Goal: Transaction & Acquisition: Download file/media

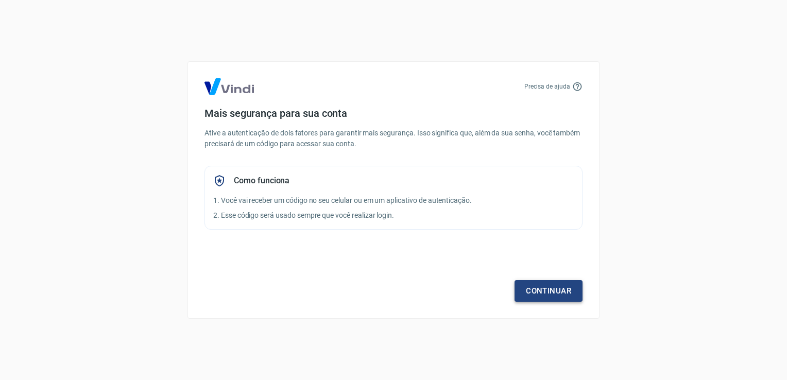
click at [537, 291] on link "Continuar" at bounding box center [548, 291] width 68 height 22
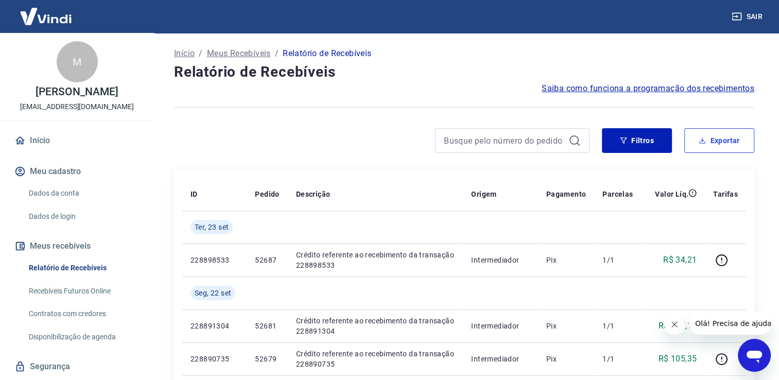
click at [724, 141] on button "Exportar" at bounding box center [719, 140] width 70 height 25
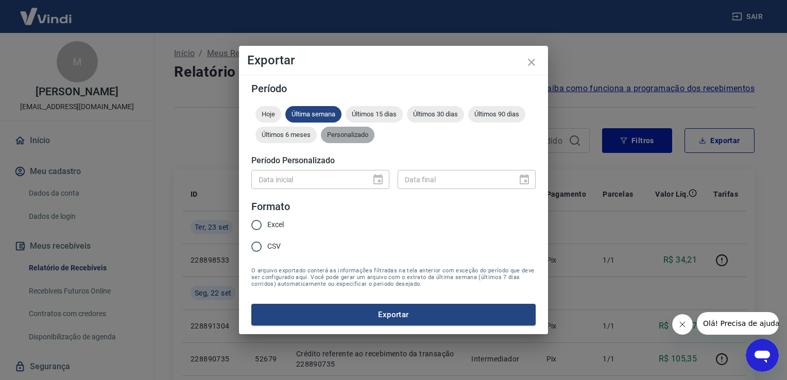
click at [350, 133] on span "Personalizado" at bounding box center [348, 135] width 54 height 8
click at [380, 180] on icon "Choose date" at bounding box center [377, 179] width 9 height 10
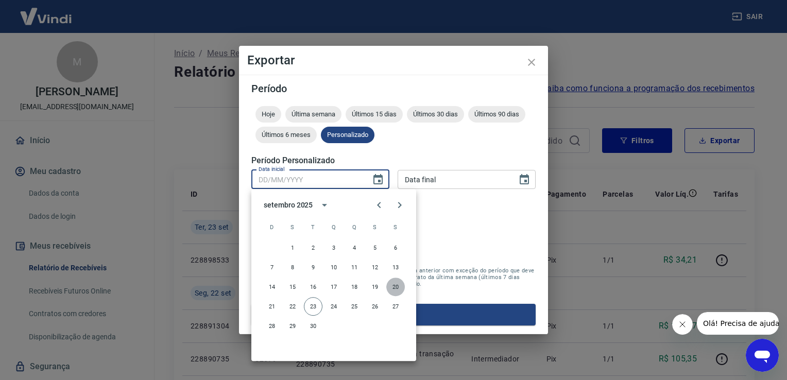
click at [398, 287] on button "20" at bounding box center [395, 287] width 19 height 19
type input "[DATE]"
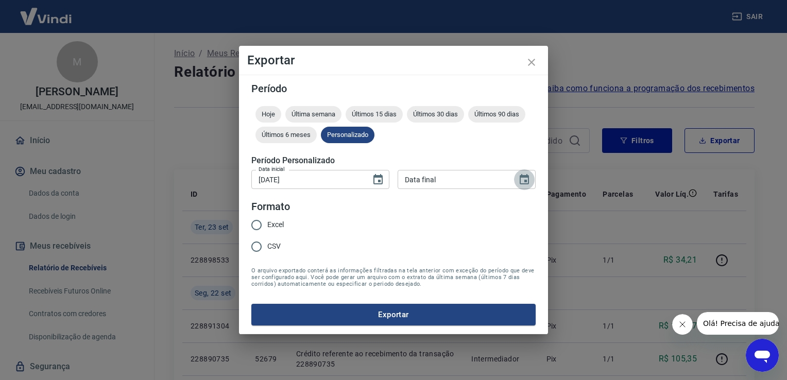
click at [528, 176] on icon "Choose date" at bounding box center [524, 179] width 9 height 10
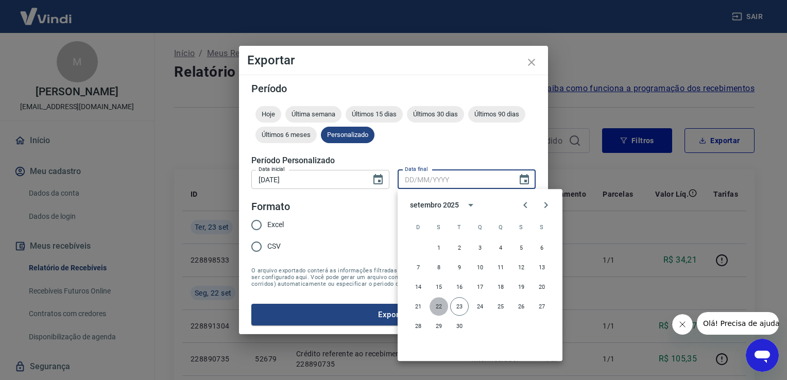
click at [436, 307] on button "22" at bounding box center [439, 306] width 19 height 19
type input "[DATE]"
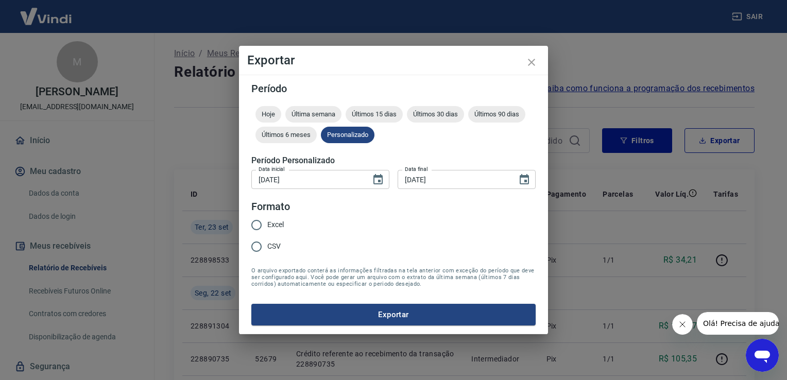
drag, startPoint x: 271, startPoint y: 224, endPoint x: 292, endPoint y: 234, distance: 23.5
click at [272, 224] on span "Excel" at bounding box center [275, 224] width 16 height 11
click at [267, 224] on input "Excel" at bounding box center [257, 225] width 22 height 22
radio input "true"
click at [397, 314] on button "Exportar" at bounding box center [393, 315] width 284 height 22
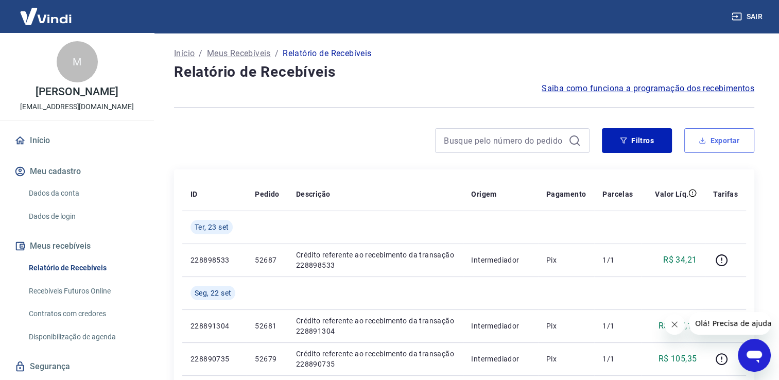
click at [702, 140] on icon "button" at bounding box center [702, 140] width 7 height 7
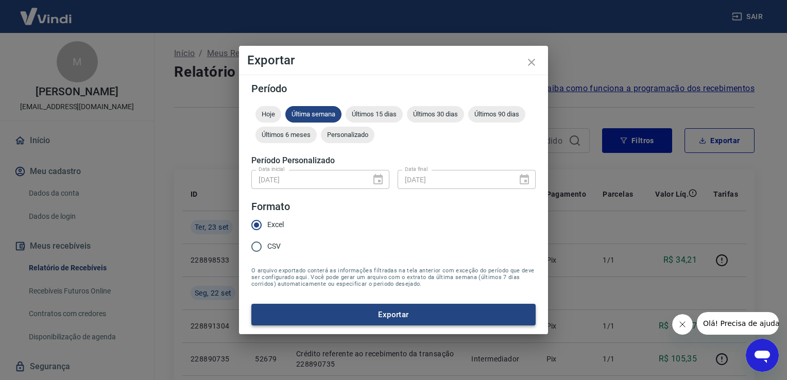
click at [396, 315] on button "Exportar" at bounding box center [393, 315] width 284 height 22
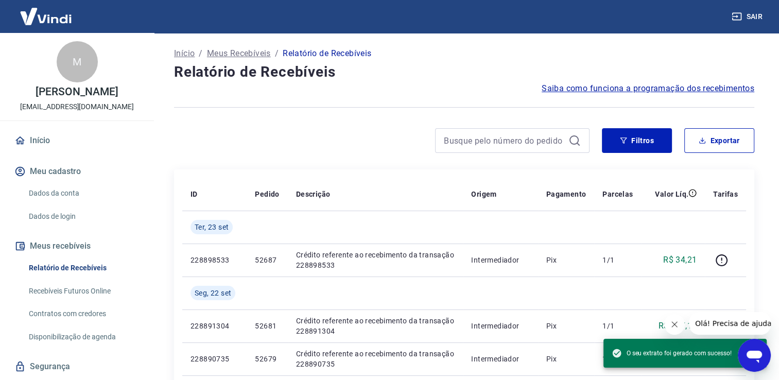
click at [366, 74] on h4 "Relatório de Recebíveis" at bounding box center [464, 72] width 580 height 21
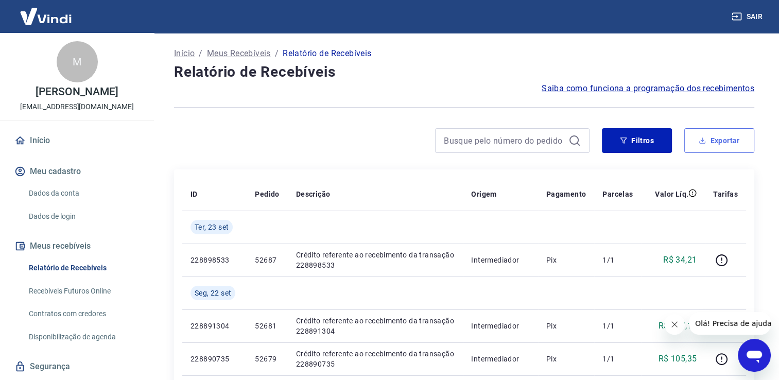
click at [729, 135] on button "Exportar" at bounding box center [719, 140] width 70 height 25
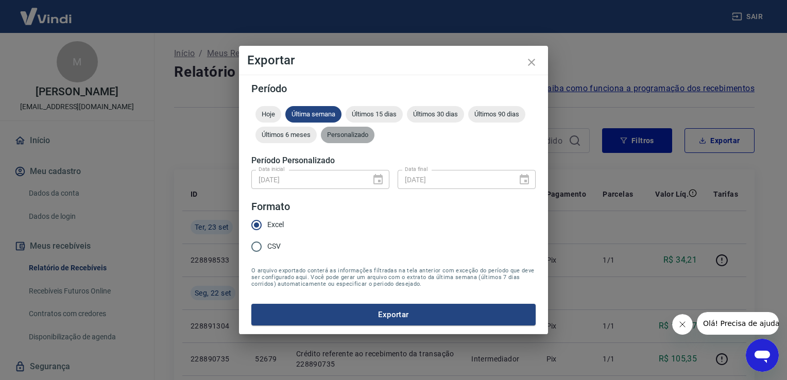
click at [360, 140] on div "Personalizado" at bounding box center [348, 135] width 54 height 16
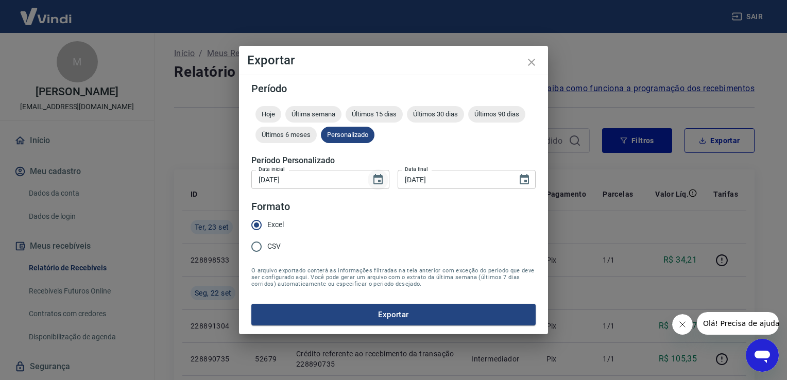
click at [381, 180] on icon "Choose date, selected date is 20 de set de 2025" at bounding box center [378, 180] width 12 height 12
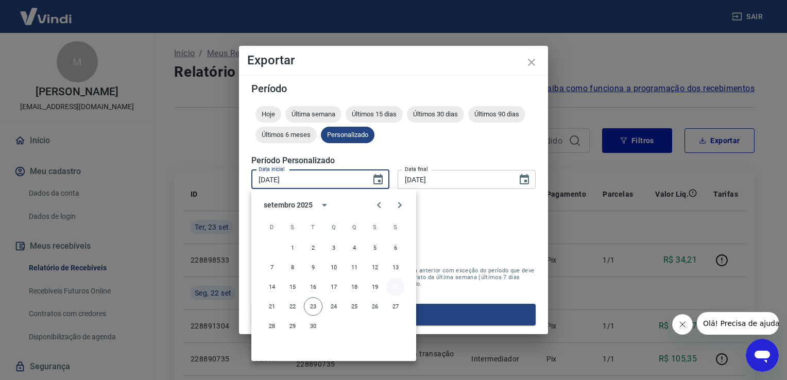
click at [398, 285] on button "20" at bounding box center [395, 287] width 19 height 19
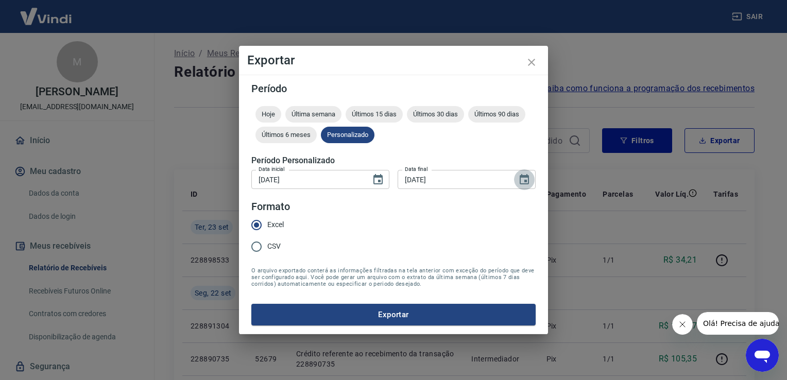
click at [521, 182] on icon "Choose date, selected date is 22 de set de 2025" at bounding box center [524, 180] width 12 height 12
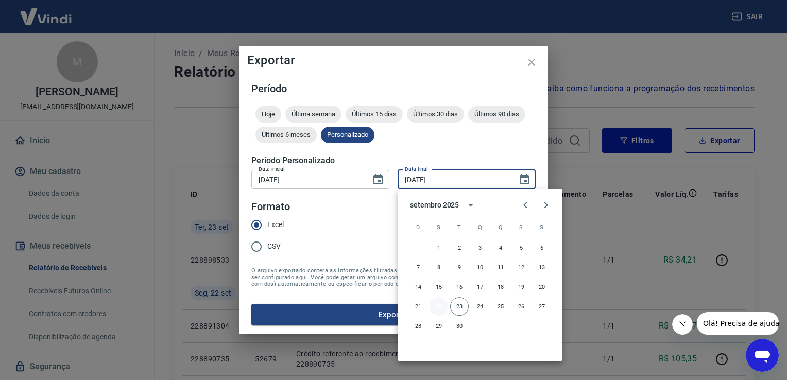
click at [439, 306] on button "22" at bounding box center [439, 306] width 19 height 19
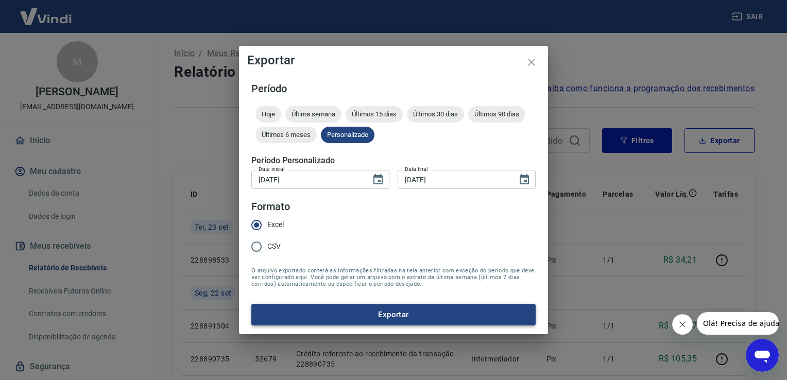
click at [400, 313] on button "Exportar" at bounding box center [393, 315] width 284 height 22
